Goal: Task Accomplishment & Management: Use online tool/utility

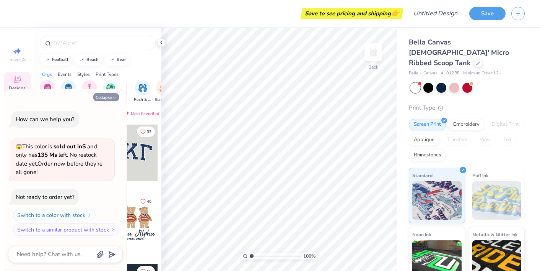
click at [104, 99] on button "Collapse" at bounding box center [106, 97] width 26 height 8
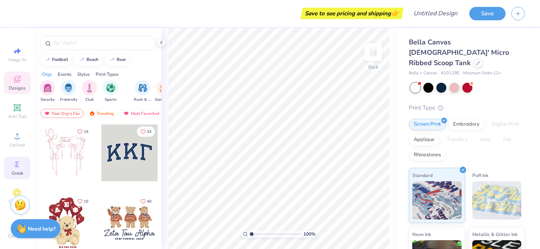
scroll to position [8, 0]
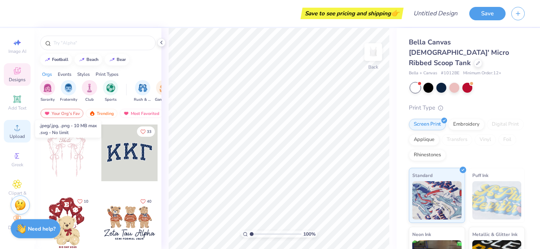
click at [16, 136] on span "Upload" at bounding box center [17, 136] width 15 height 6
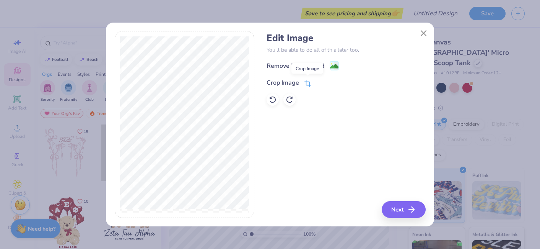
click at [310, 85] on icon at bounding box center [308, 83] width 7 height 7
click at [330, 101] on div "Remove Background Crop Image" at bounding box center [346, 83] width 159 height 45
click at [332, 66] on div "Remove Background Crop Image" at bounding box center [346, 83] width 159 height 45
click at [331, 66] on div "Remove Background Crop Image" at bounding box center [346, 83] width 159 height 45
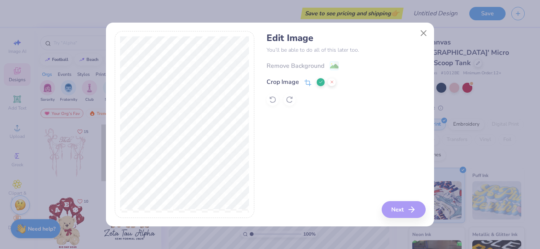
click at [250, 109] on div at bounding box center [185, 124] width 140 height 187
click at [401, 208] on div "Edit Image You’ll be able to do all of this later too. Remove Background Crop I…" at bounding box center [346, 124] width 159 height 187
click at [352, 178] on div "Edit Image You’ll be able to do all of this later too. Remove Background Crop I…" at bounding box center [346, 124] width 159 height 187
click at [320, 85] on button at bounding box center [321, 82] width 8 height 8
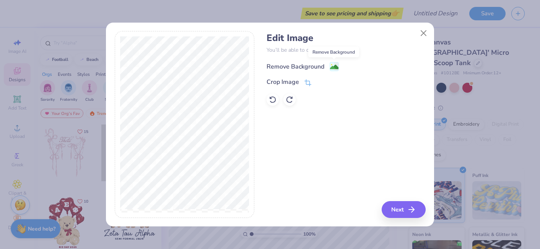
click at [336, 65] on image at bounding box center [334, 67] width 8 height 8
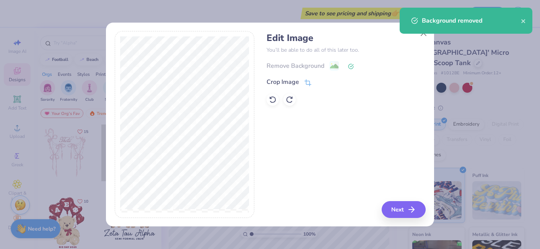
click at [400, 85] on div "Crop Image" at bounding box center [346, 81] width 159 height 9
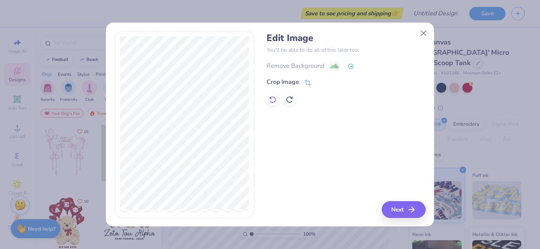
click at [272, 100] on icon at bounding box center [273, 100] width 8 height 8
click at [332, 65] on circle at bounding box center [331, 64] width 1 height 1
click at [421, 36] on button "Close" at bounding box center [424, 33] width 15 height 15
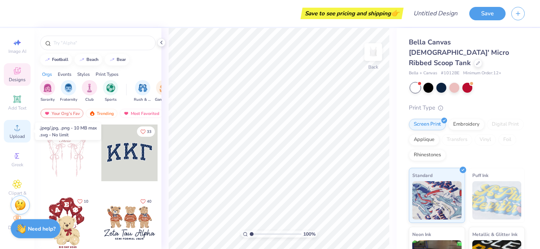
click at [18, 133] on span "Upload" at bounding box center [17, 136] width 15 height 6
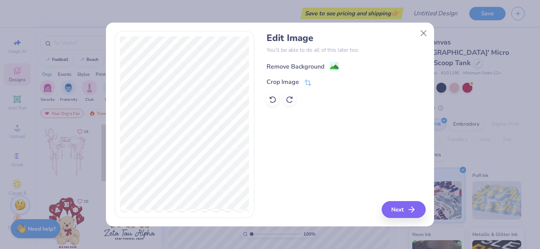
click at [334, 67] on image at bounding box center [334, 67] width 8 height 8
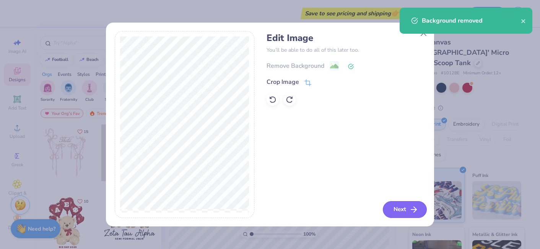
click at [393, 202] on button "Next" at bounding box center [405, 209] width 44 height 17
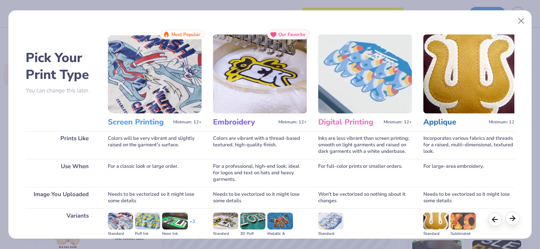
click at [513, 222] on icon at bounding box center [513, 218] width 8 height 8
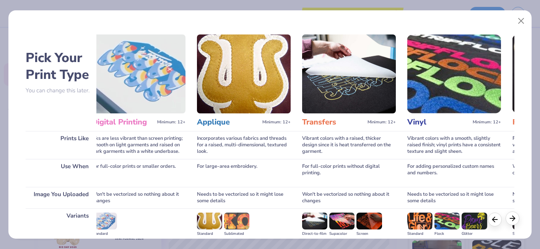
scroll to position [0, 245]
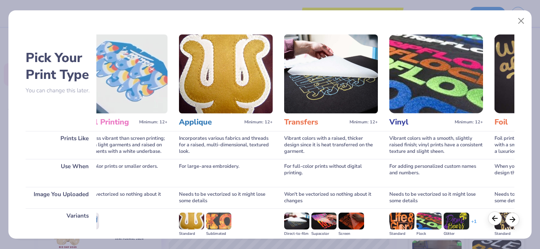
click at [497, 222] on icon at bounding box center [495, 218] width 8 height 8
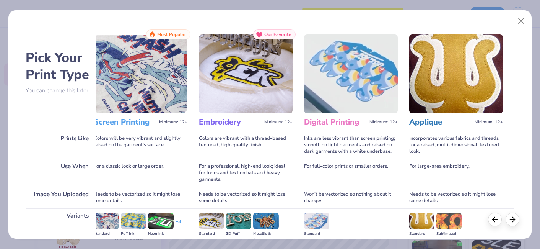
scroll to position [0, 0]
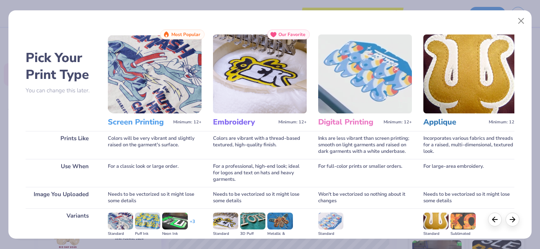
click at [168, 84] on img at bounding box center [155, 73] width 94 height 79
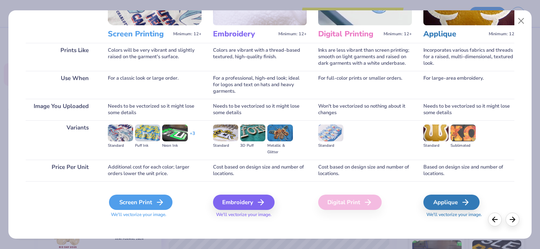
click at [158, 197] on icon at bounding box center [159, 201] width 9 height 9
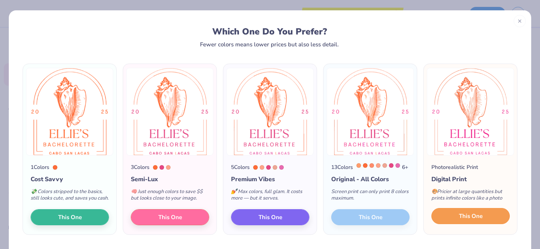
click at [469, 220] on span "This One" at bounding box center [471, 216] width 24 height 9
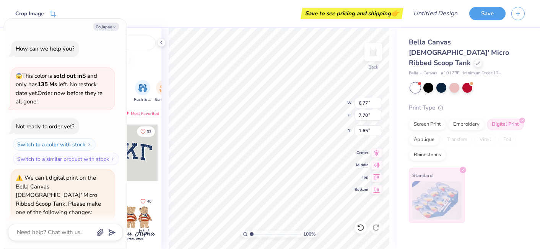
scroll to position [136, 0]
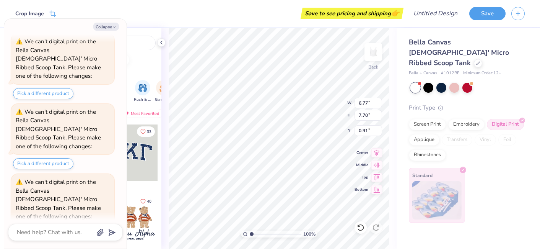
type textarea "x"
type input "0.91"
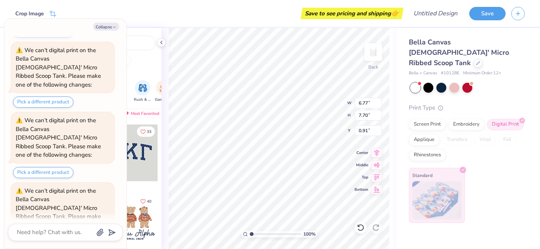
type textarea "x"
type input "2.64"
type input "3.00"
type input "0.90"
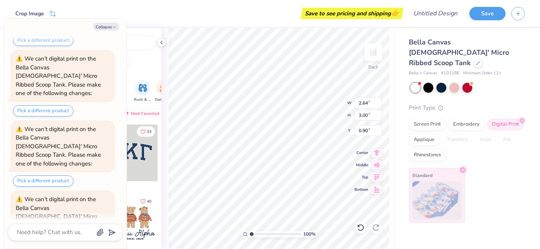
scroll to position [321, 0]
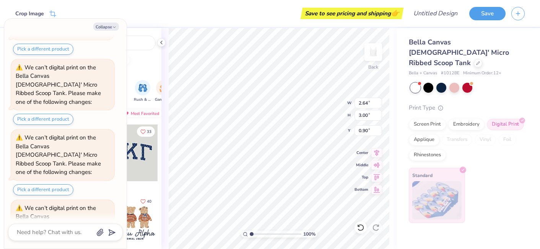
type textarea "x"
type input "2.00"
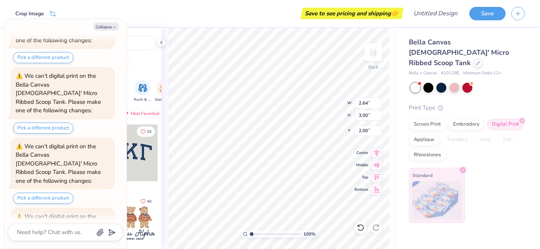
type textarea "x"
type input "2.18"
type textarea "x"
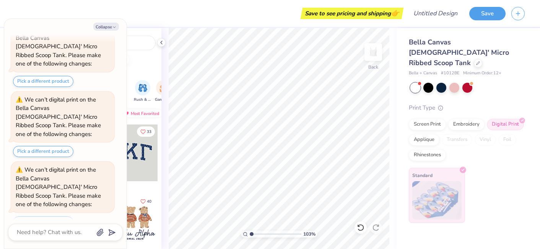
drag, startPoint x: 251, startPoint y: 233, endPoint x: 251, endPoint y: 224, distance: 9.6
type input "1.03"
click at [251, 230] on input "range" at bounding box center [276, 233] width 52 height 7
click at [113, 27] on icon "button" at bounding box center [114, 27] width 5 height 5
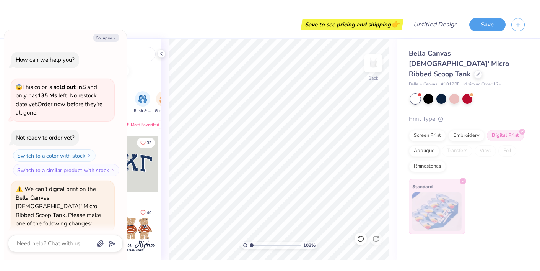
scroll to position [491, 0]
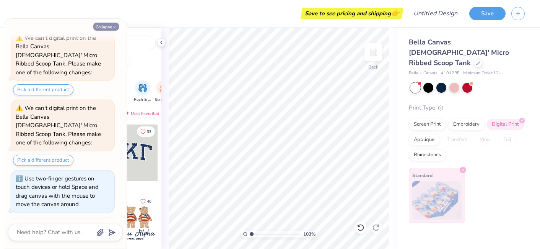
click at [115, 29] on icon "button" at bounding box center [114, 27] width 5 height 5
type textarea "x"
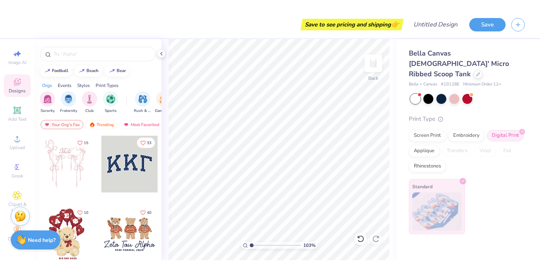
scroll to position [0, 0]
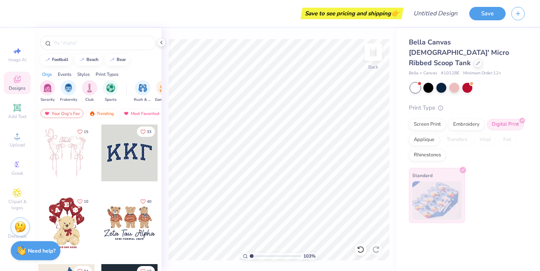
type input "1"
click at [427, 16] on input "Design Title" at bounding box center [445, 13] width 38 height 15
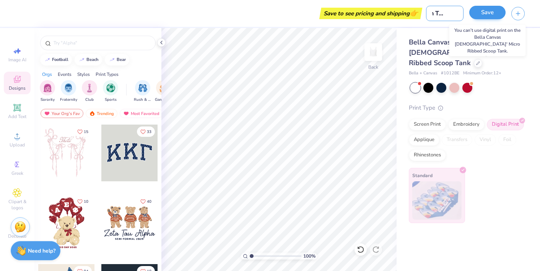
type input "Bach Tank #1"
click at [493, 11] on button "Save" at bounding box center [488, 12] width 36 height 13
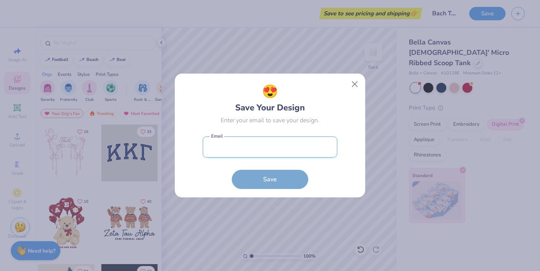
click at [287, 146] on input "email" at bounding box center [270, 146] width 135 height 21
type input "[EMAIL_ADDRESS][DOMAIN_NAME]"
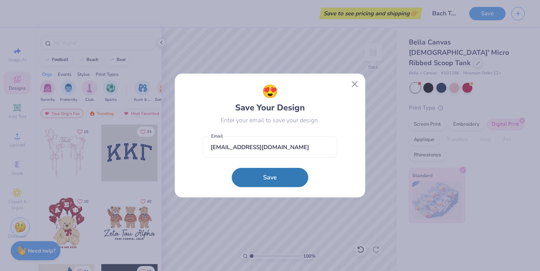
click at [276, 179] on button "Save" at bounding box center [270, 177] width 77 height 19
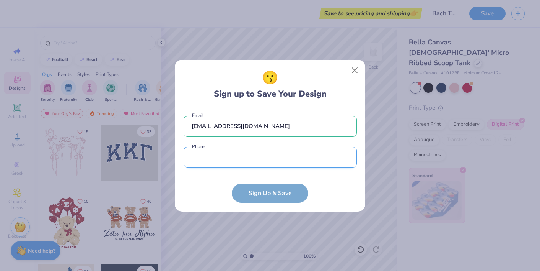
click at [253, 157] on input "tel" at bounding box center [270, 157] width 173 height 21
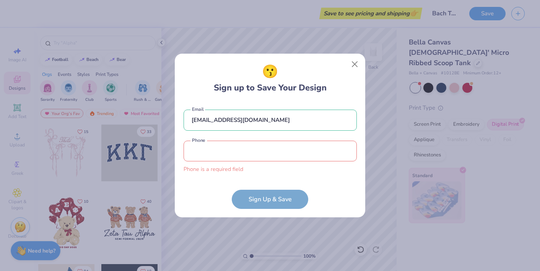
click at [338, 179] on form "[PERSON_NAME][EMAIL_ADDRESS][DOMAIN_NAME] Email Phone is a required field Phone…" at bounding box center [270, 155] width 173 height 107
click at [357, 59] on button "Close" at bounding box center [355, 64] width 15 height 15
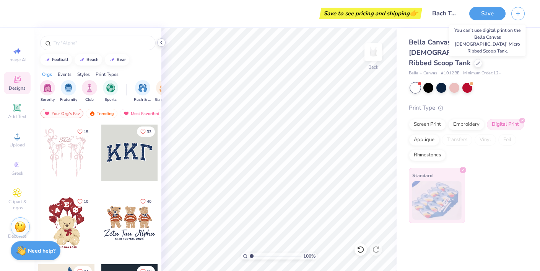
click at [162, 42] on icon at bounding box center [161, 42] width 6 height 6
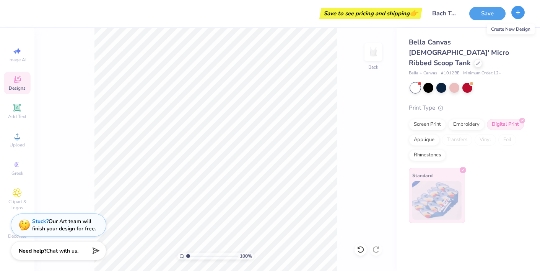
click at [518, 19] on button "button" at bounding box center [518, 12] width 13 height 13
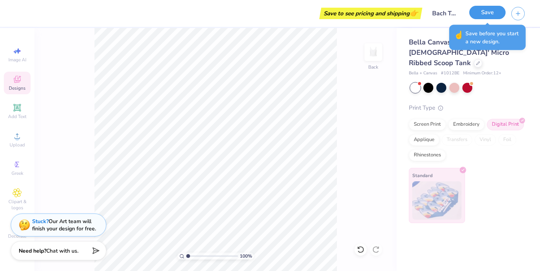
click at [490, 15] on button "Save" at bounding box center [488, 12] width 36 height 13
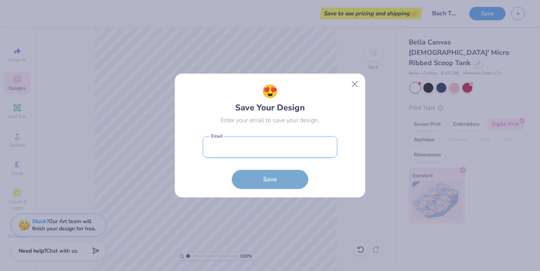
click at [321, 147] on input "email" at bounding box center [270, 146] width 135 height 21
type input "[EMAIL_ADDRESS][DOMAIN_NAME]"
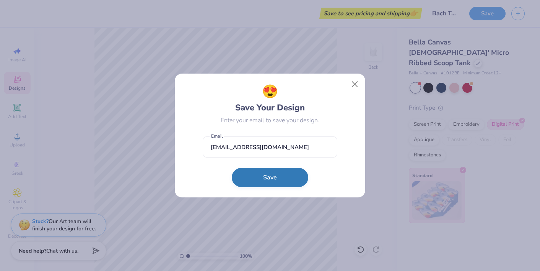
click at [270, 175] on button "Save" at bounding box center [270, 177] width 77 height 19
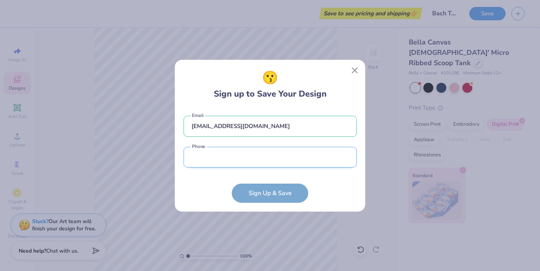
click at [271, 153] on input "tel" at bounding box center [270, 157] width 173 height 21
type input "[PHONE_NUMBER]"
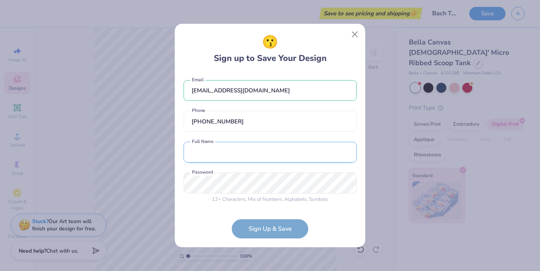
click at [267, 152] on input "text" at bounding box center [270, 152] width 173 height 21
type input "[PERSON_NAME]"
click at [269, 229] on form "[EMAIL_ADDRESS][DOMAIN_NAME] Email [PHONE_NUMBER] Phone [PERSON_NAME] Full Name…" at bounding box center [270, 155] width 173 height 166
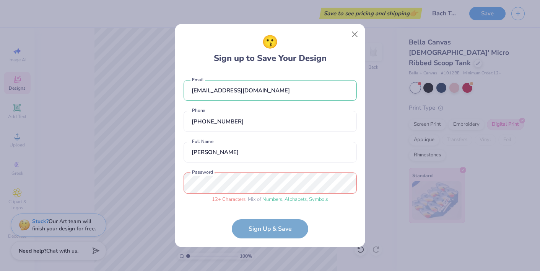
scroll to position [28, 0]
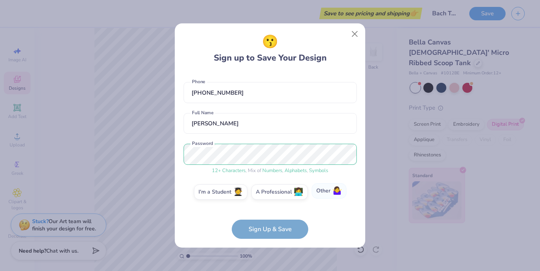
click at [325, 195] on label "Other 🤷‍♀️" at bounding box center [329, 190] width 35 height 15
click at [273, 220] on input "Other 🤷‍♀️" at bounding box center [270, 222] width 5 height 5
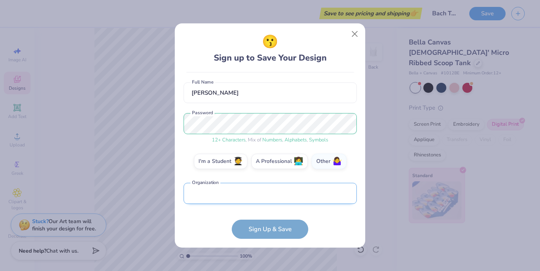
click at [263, 191] on input "text" at bounding box center [270, 193] width 173 height 21
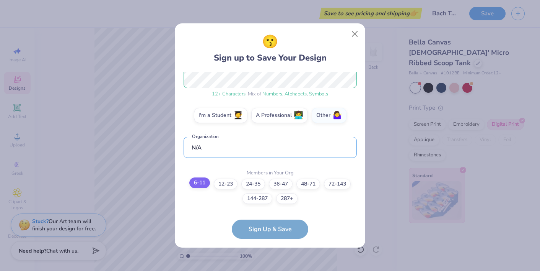
type input "N/A"
click at [200, 187] on label "6-11" at bounding box center [199, 182] width 21 height 11
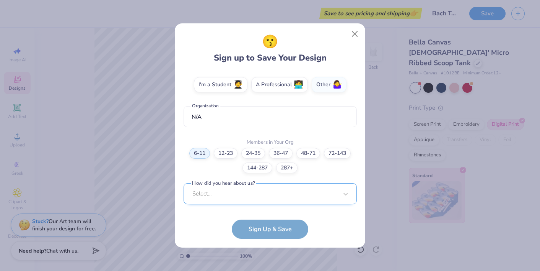
click at [264, 198] on div "Select..." at bounding box center [270, 193] width 173 height 21
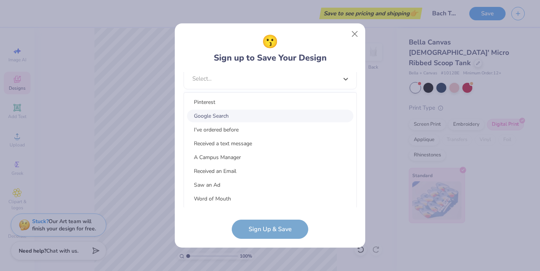
click at [230, 114] on div "Google Search" at bounding box center [270, 115] width 166 height 13
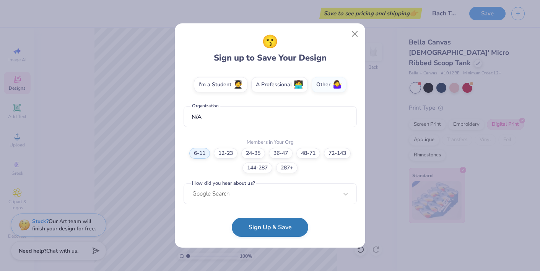
click at [284, 233] on button "Sign Up & Save" at bounding box center [270, 226] width 77 height 19
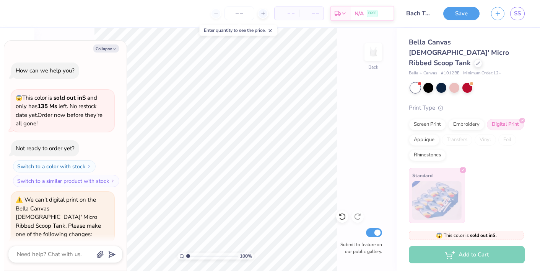
scroll to position [538, 0]
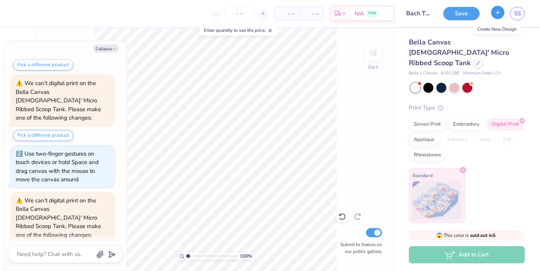
click at [496, 15] on icon "button" at bounding box center [498, 12] width 7 height 7
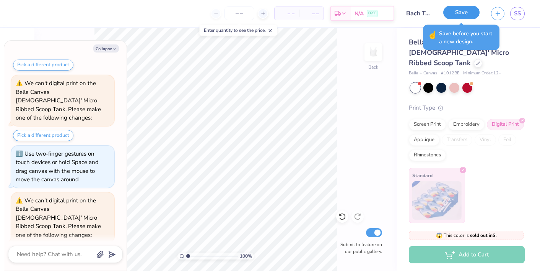
click at [463, 16] on button "Save" at bounding box center [462, 12] width 36 height 13
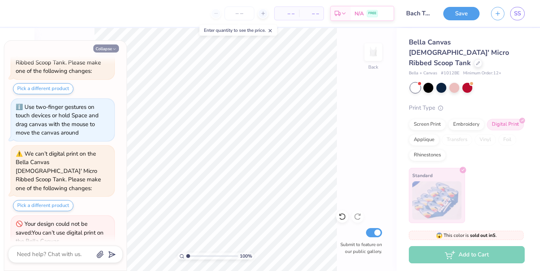
click at [108, 50] on button "Collapse" at bounding box center [106, 48] width 26 height 8
type textarea "x"
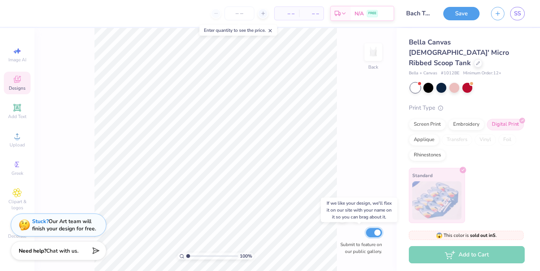
click at [378, 233] on input "Submit to feature on our public gallery." at bounding box center [374, 232] width 16 height 9
checkbox input "false"
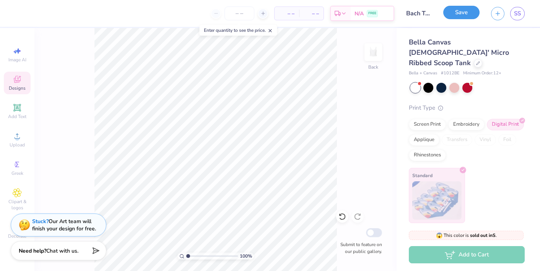
click at [458, 19] on button "Save" at bounding box center [462, 12] width 36 height 13
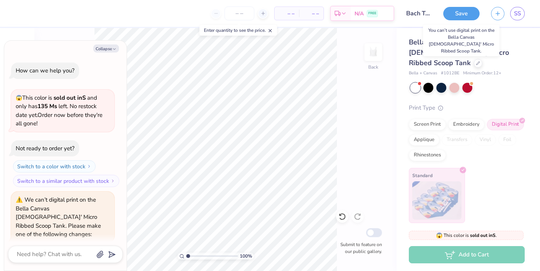
scroll to position [631, 0]
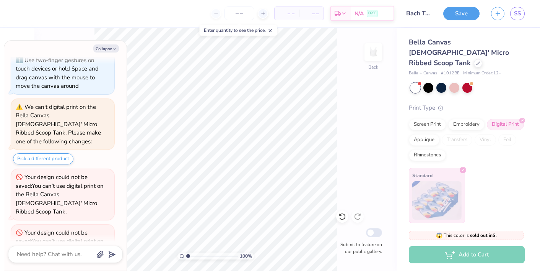
click at [71, 173] on div "Your design could not be saved: You can’t use digital print on the Bella Canvas…" at bounding box center [63, 194] width 94 height 43
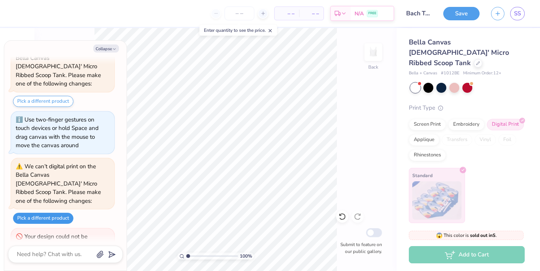
click at [56, 212] on button "Pick a different product" at bounding box center [43, 217] width 60 height 11
type textarea "x"
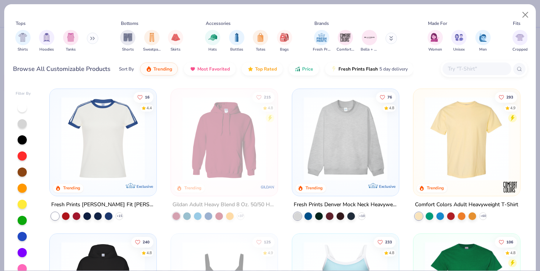
click at [93, 40] on icon at bounding box center [92, 38] width 5 height 4
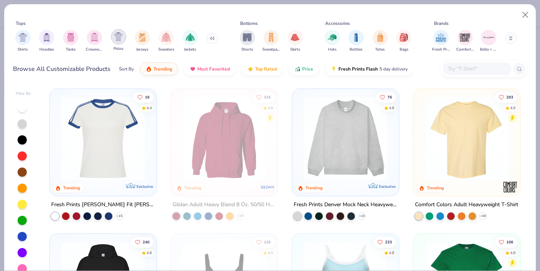
click at [119, 41] on img "filter for Polos" at bounding box center [118, 36] width 9 height 9
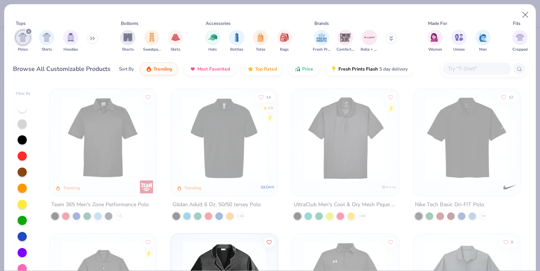
click at [92, 41] on button at bounding box center [92, 38] width 11 height 11
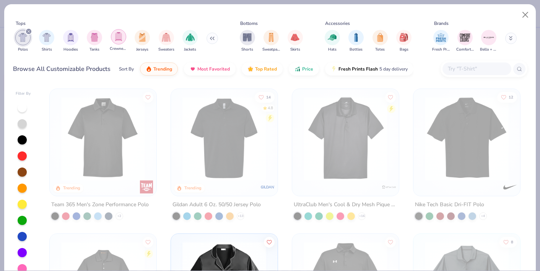
click at [121, 37] on img "filter for Crewnecks" at bounding box center [118, 36] width 8 height 9
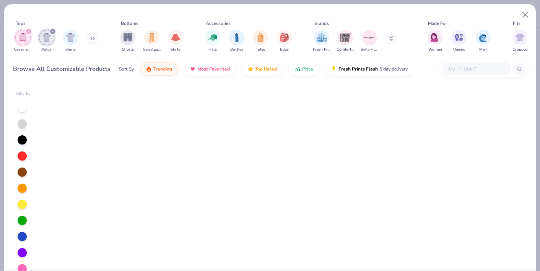
scroll to position [1229, 0]
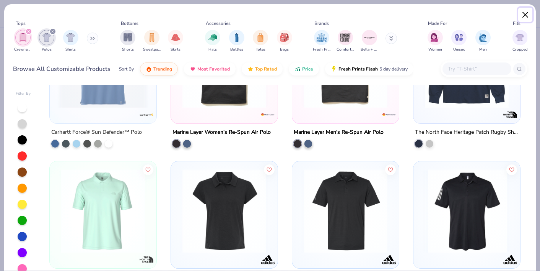
click at [525, 15] on button "Close" at bounding box center [526, 15] width 15 height 15
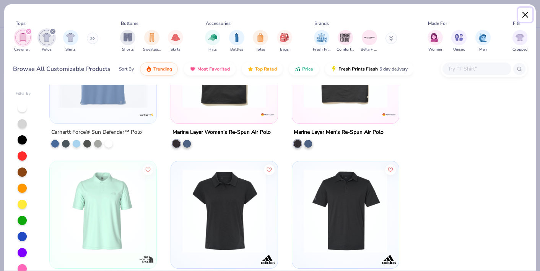
click at [525, 16] on button "Close" at bounding box center [526, 15] width 15 height 15
